Goal: Task Accomplishment & Management: Complete application form

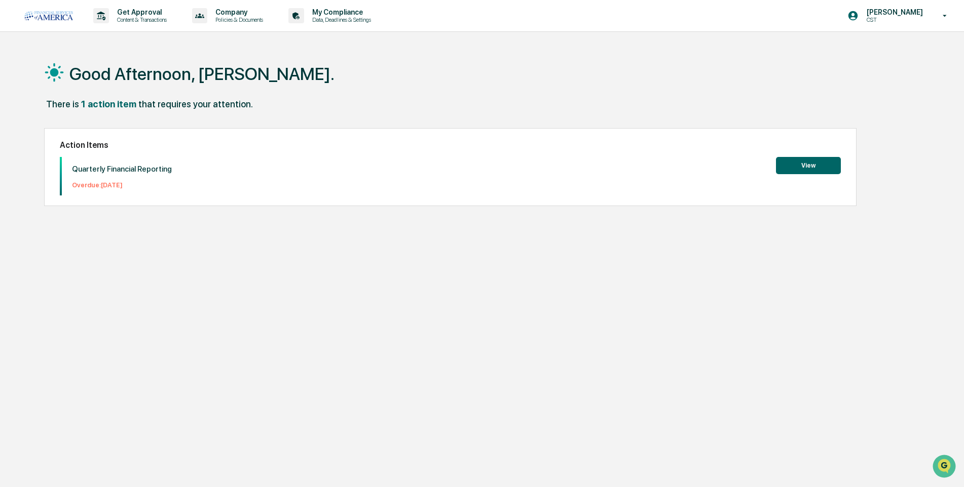
click at [802, 160] on button "View" at bounding box center [808, 165] width 65 height 17
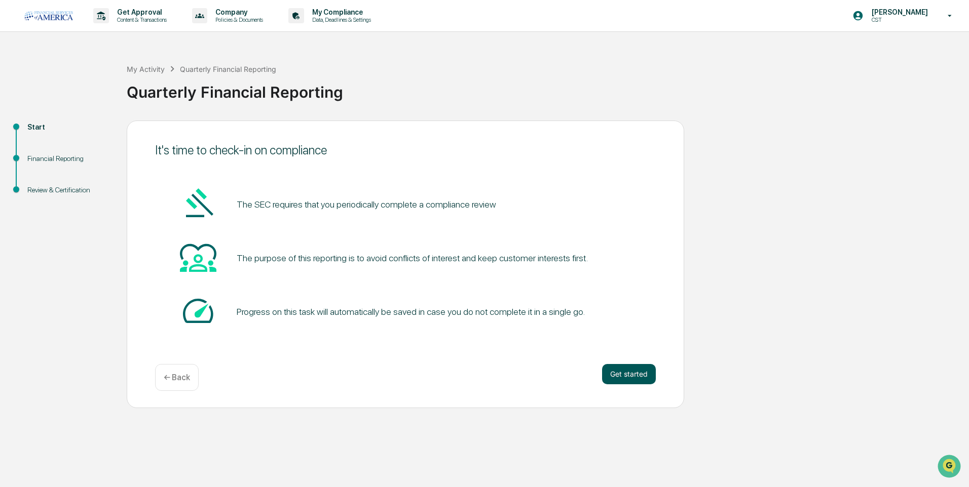
click at [631, 381] on button "Get started" at bounding box center [629, 374] width 54 height 20
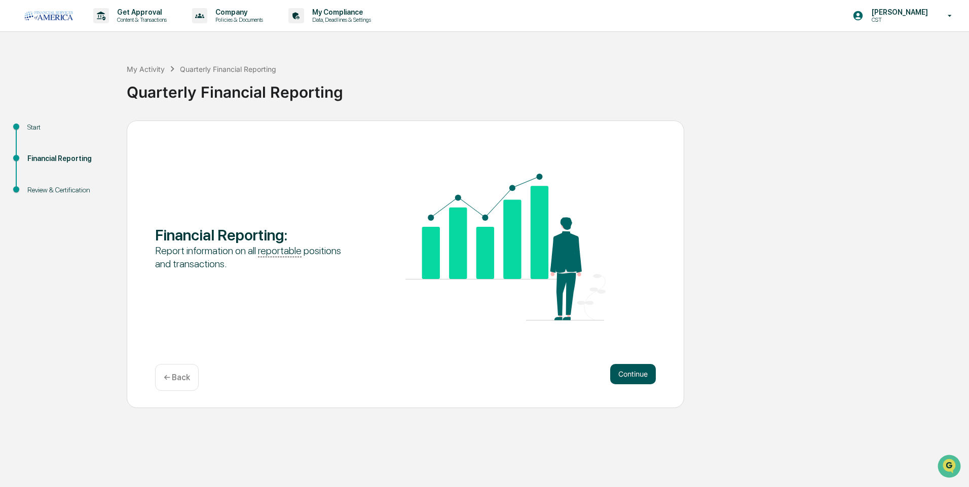
click at [633, 373] on button "Continue" at bounding box center [633, 374] width 46 height 20
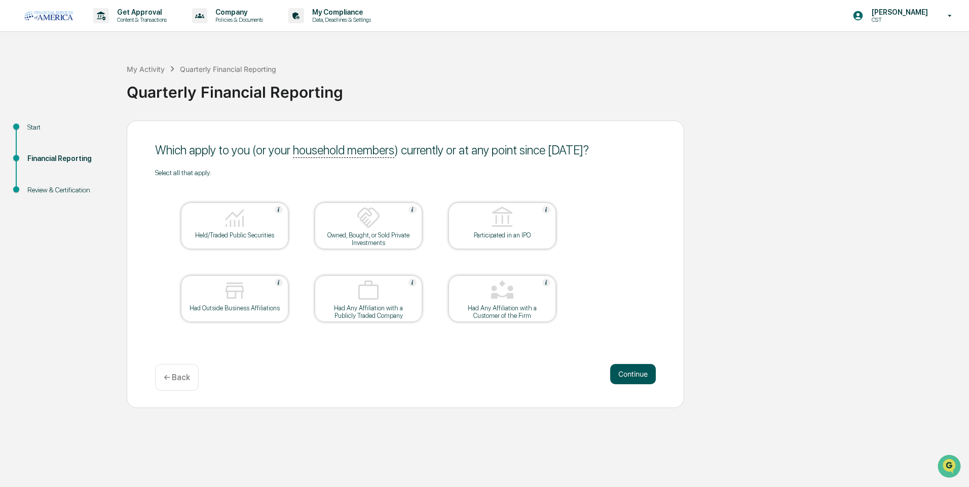
click at [625, 376] on button "Continue" at bounding box center [633, 374] width 46 height 20
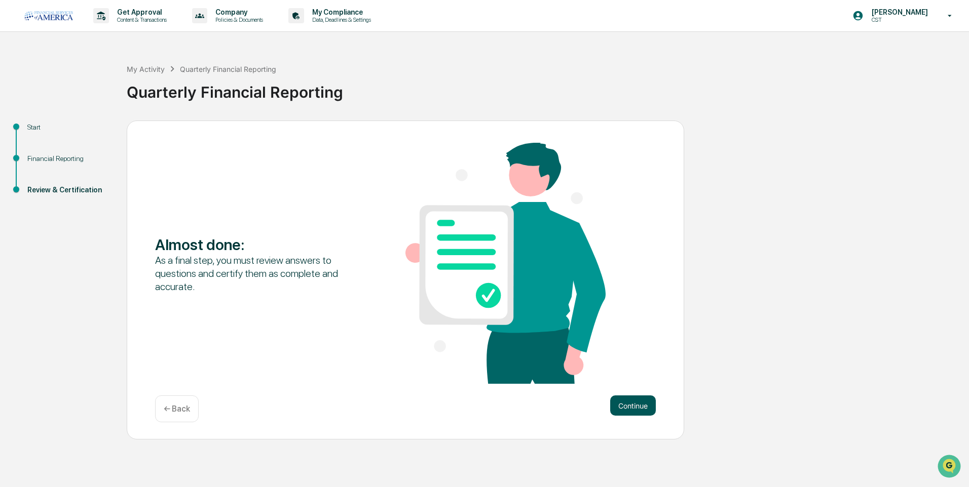
click at [619, 405] on button "Continue" at bounding box center [633, 406] width 46 height 20
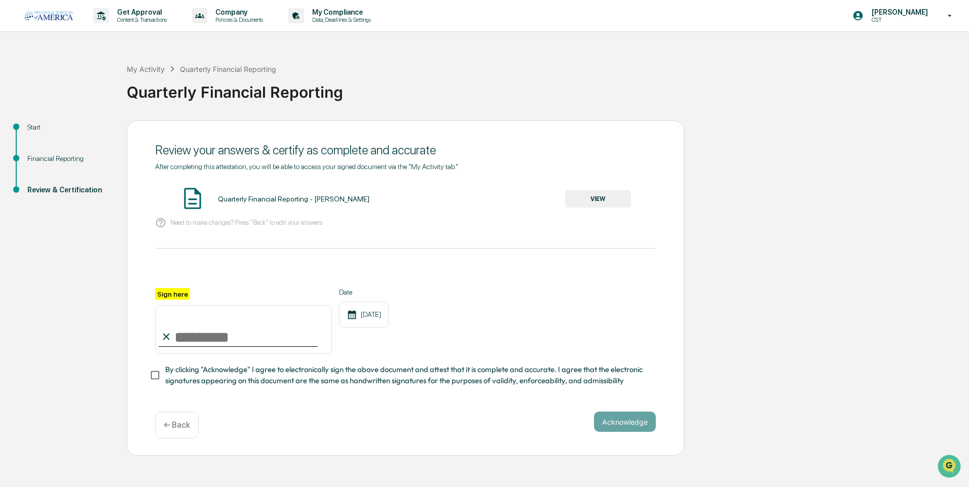
click at [185, 340] on input "Sign here" at bounding box center [243, 330] width 177 height 49
type input "**********"
click at [609, 425] on button "Acknowledge" at bounding box center [625, 422] width 62 height 20
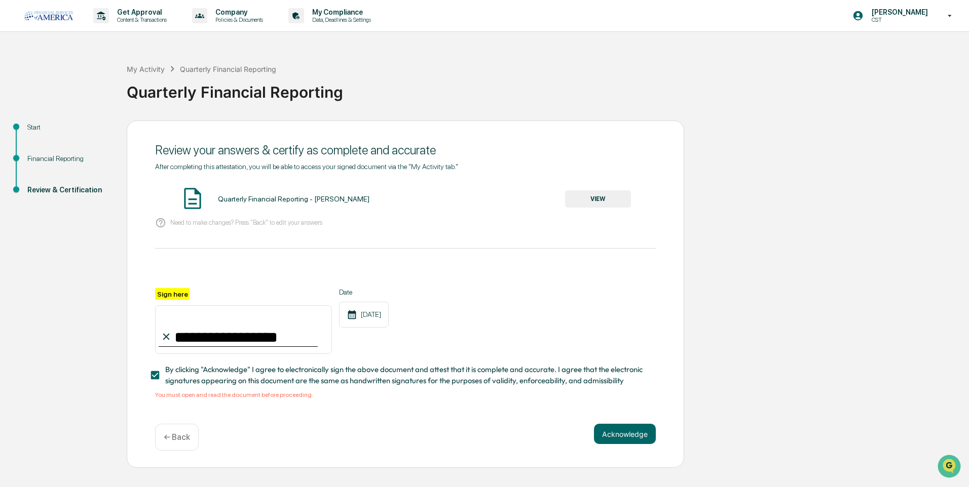
click at [602, 199] on button "VIEW" at bounding box center [598, 199] width 66 height 17
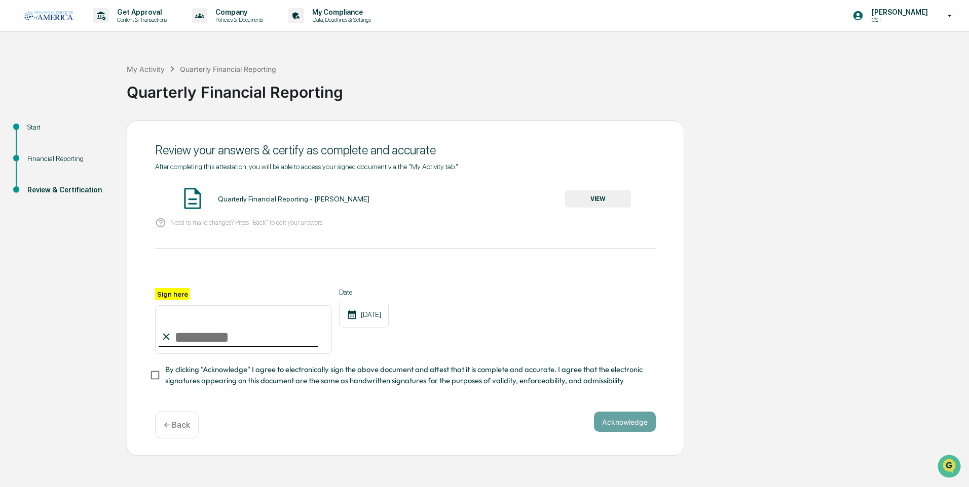
click at [212, 335] on input "Sign here" at bounding box center [243, 330] width 177 height 49
type input "**********"
click at [616, 423] on button "Acknowledge" at bounding box center [625, 422] width 62 height 20
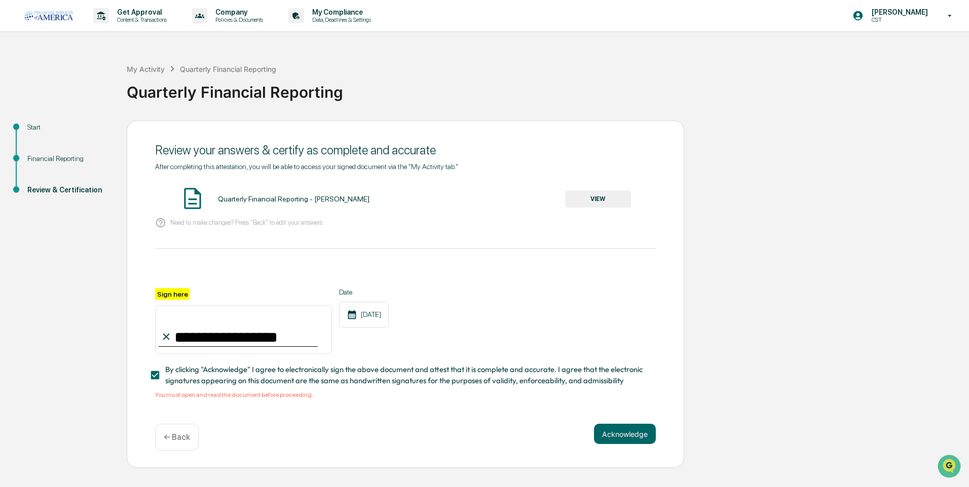
click at [607, 201] on button "VIEW" at bounding box center [598, 199] width 66 height 17
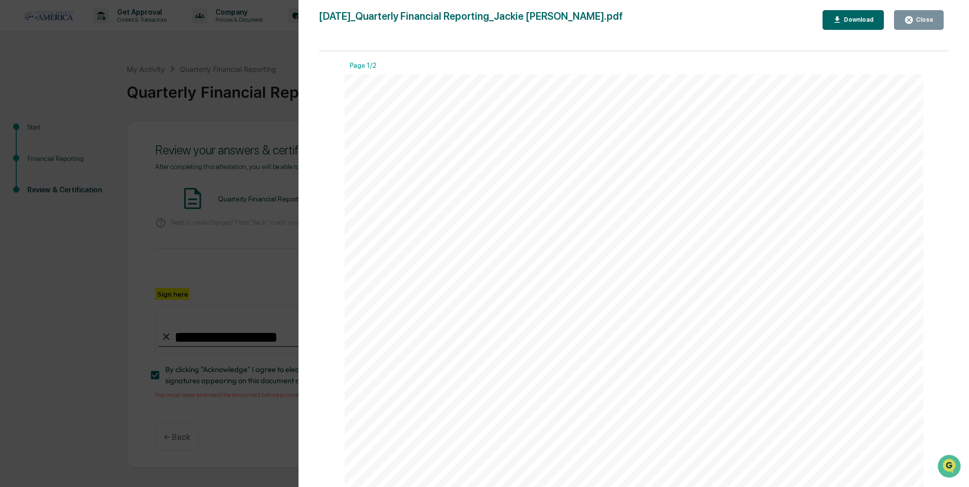
click at [853, 17] on div "Download" at bounding box center [858, 19] width 32 height 7
click at [919, 19] on div "Close" at bounding box center [924, 19] width 20 height 7
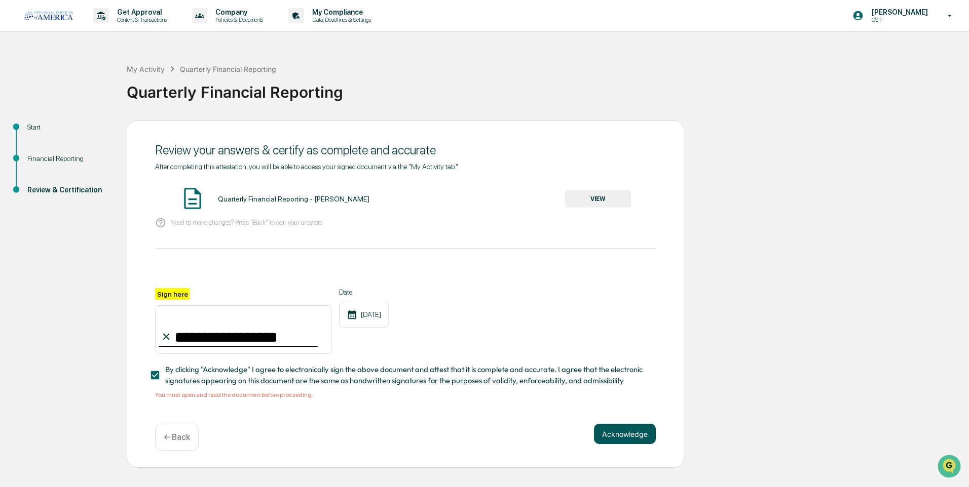
click at [610, 438] on button "Acknowledge" at bounding box center [625, 434] width 62 height 20
